Goal: Task Accomplishment & Management: Complete application form

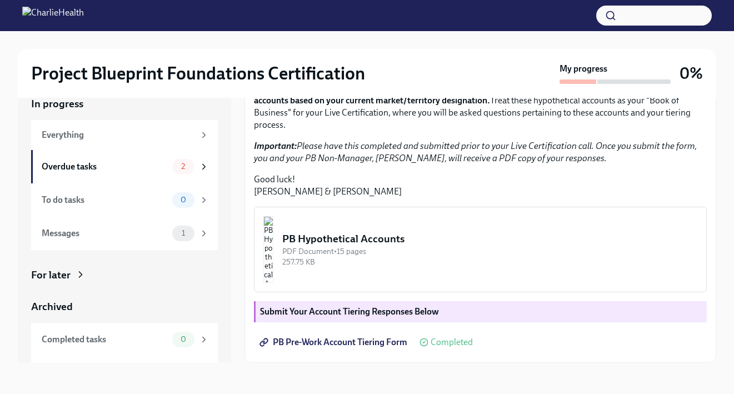
scroll to position [266, 0]
click at [202, 235] on icon at bounding box center [204, 233] width 10 height 10
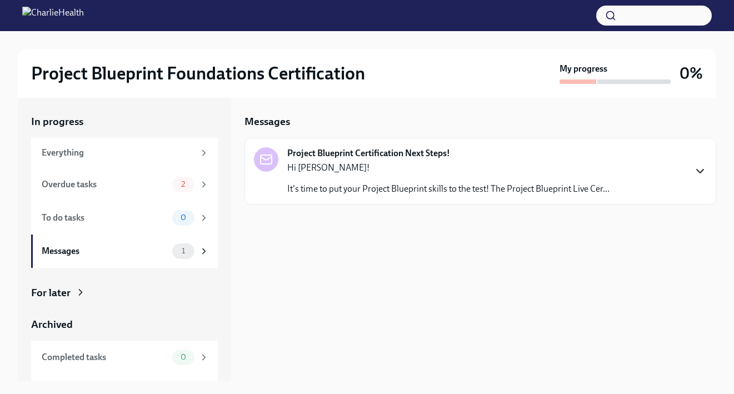
click at [696, 168] on icon "button" at bounding box center [699, 170] width 13 height 13
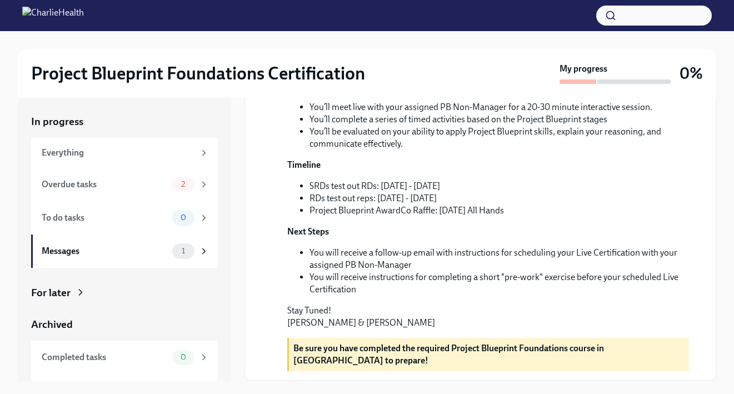
scroll to position [288, 0]
click at [200, 182] on icon at bounding box center [204, 184] width 10 height 10
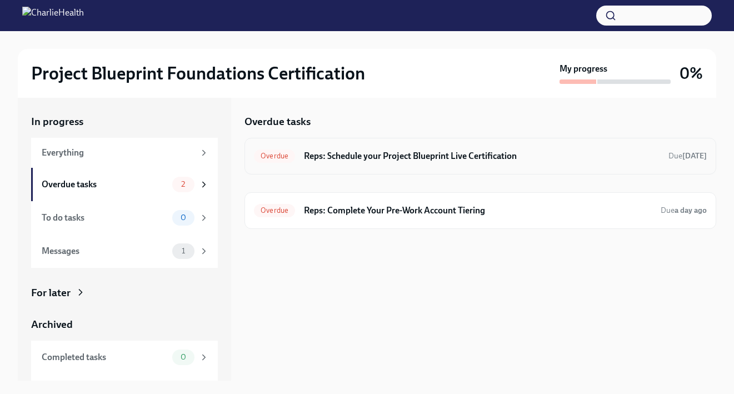
click at [360, 146] on div "Overdue Reps: Schedule your Project Blueprint Live Certification Due [DATE]" at bounding box center [480, 156] width 472 height 37
click at [377, 153] on h6 "Reps: Schedule your Project Blueprint Live Certification" at bounding box center [481, 156] width 355 height 12
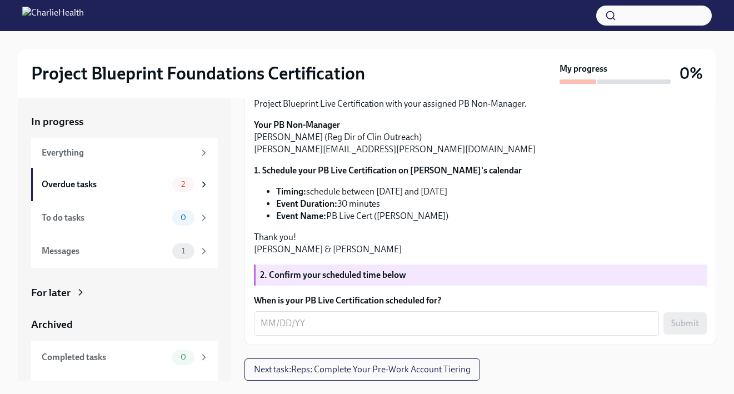
scroll to position [226, 0]
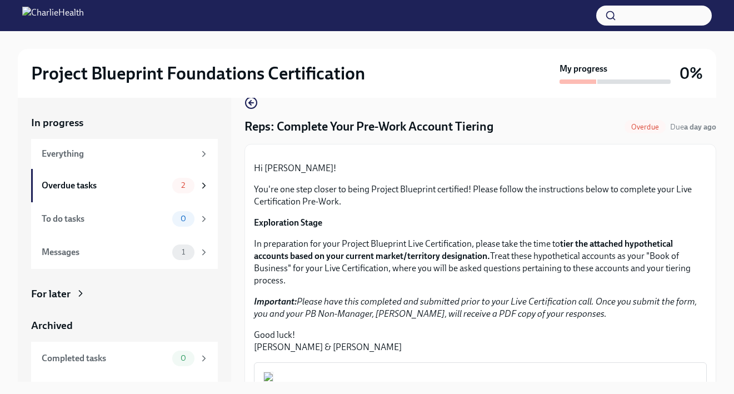
scroll to position [27, 0]
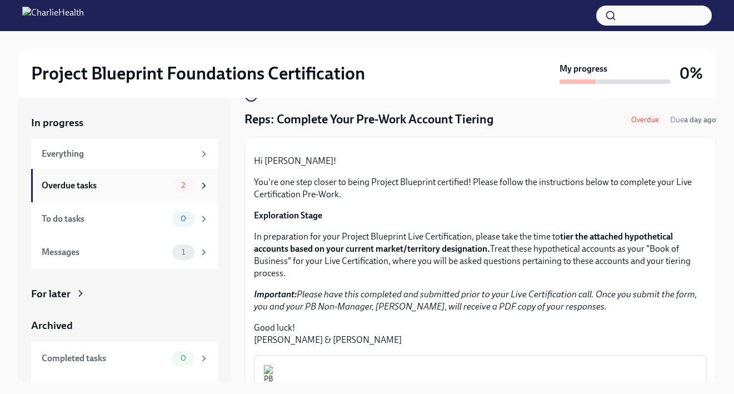
click at [204, 188] on icon at bounding box center [204, 186] width 10 height 10
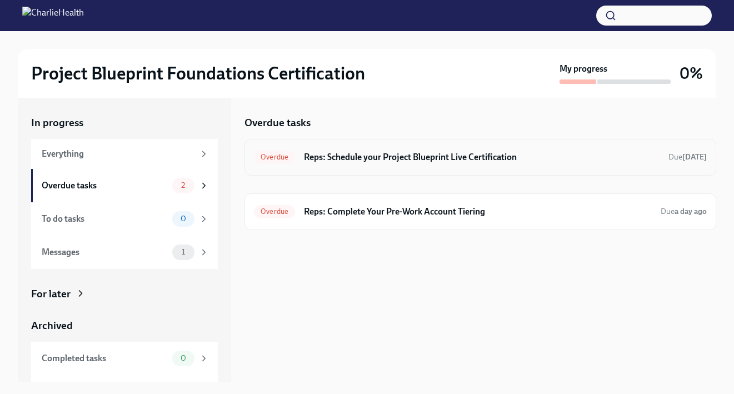
click at [463, 161] on h6 "Reps: Schedule your Project Blueprint Live Certification" at bounding box center [481, 157] width 355 height 12
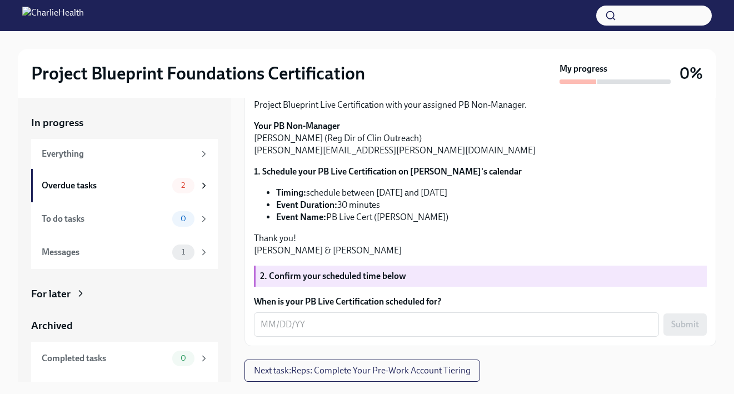
scroll to position [226, 0]
click at [398, 323] on textarea "When is your PB Live Certification scheduled for?" at bounding box center [456, 324] width 392 height 13
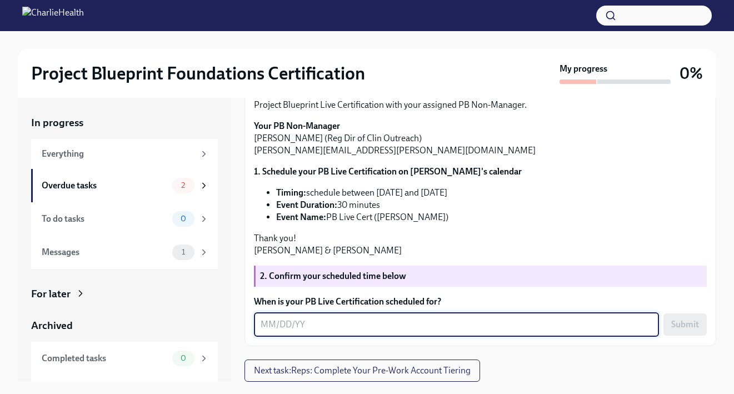
click at [275, 326] on textarea "When is your PB Live Certification scheduled for?" at bounding box center [456, 324] width 392 height 13
type textarea "0"
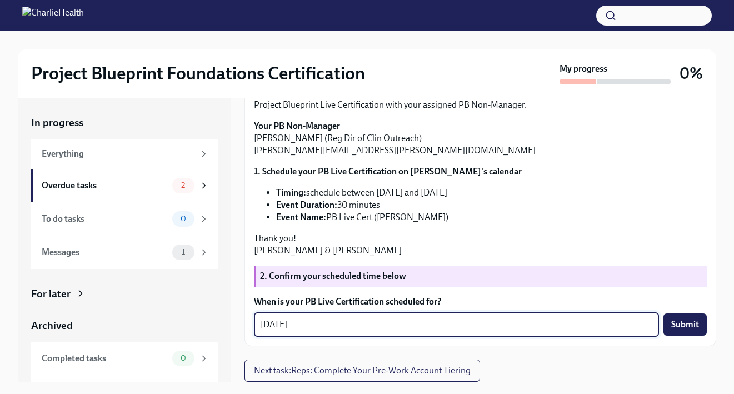
type textarea "[DATE]"
click at [504, 205] on li "Event Duration: 30 minutes" at bounding box center [491, 205] width 430 height 12
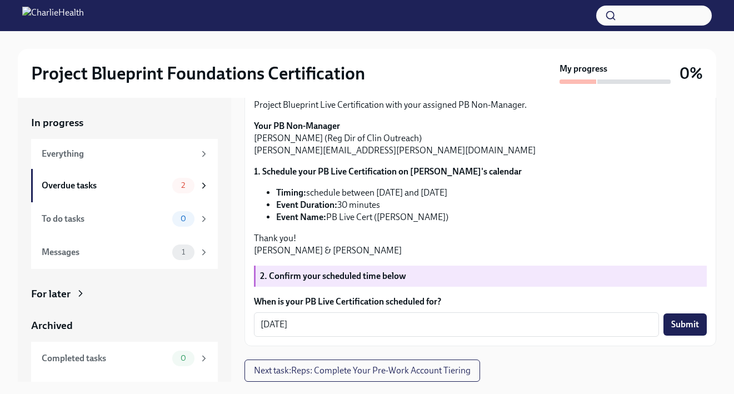
click at [522, 232] on p "Thank you! Annie & Priscilla" at bounding box center [480, 244] width 453 height 24
click at [675, 328] on span "Submit" at bounding box center [685, 324] width 28 height 11
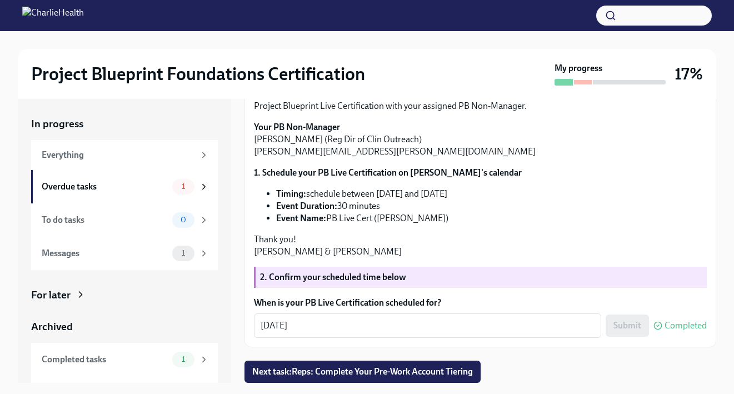
scroll to position [20, 0]
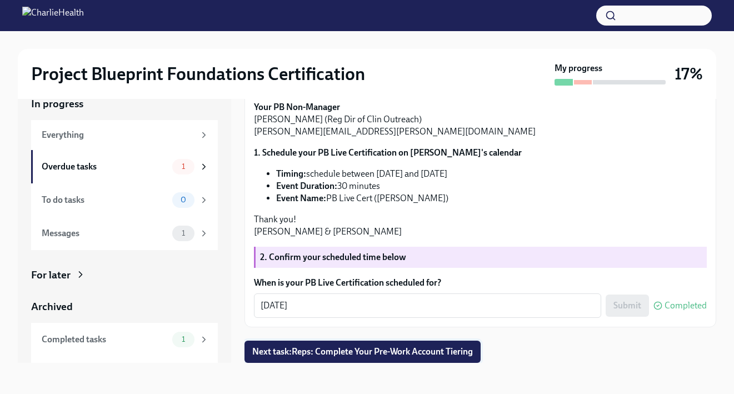
click at [413, 354] on span "Next task : Reps: Complete Your Pre-Work Account Tiering" at bounding box center [362, 351] width 220 height 11
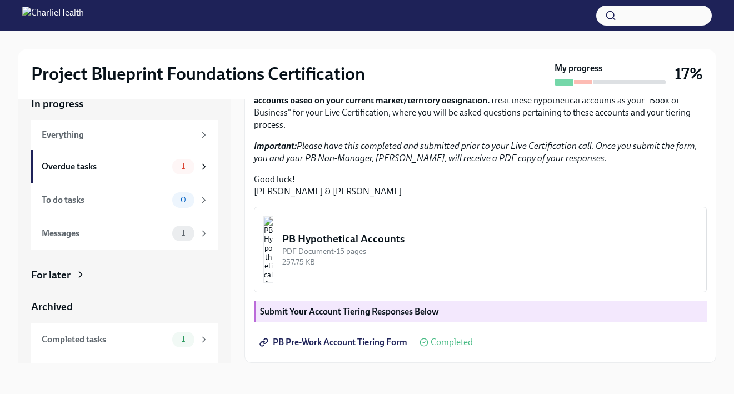
scroll to position [266, 0]
click at [422, 240] on div "PB Hypothetical Accounts" at bounding box center [489, 239] width 415 height 14
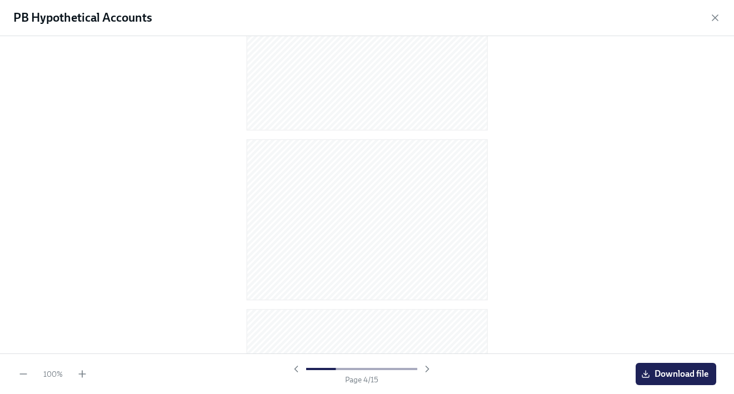
scroll to position [0, 0]
